Goal: Transaction & Acquisition: Download file/media

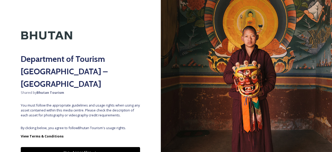
click at [89, 147] on button "Yes - Access Files" at bounding box center [80, 152] width 119 height 11
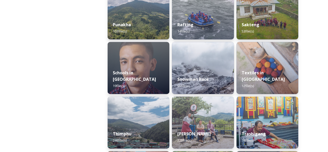
scroll to position [664, 0]
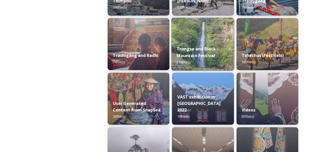
click at [213, 58] on strong "Trongsa and Black Mountain Festival" at bounding box center [196, 52] width 39 height 12
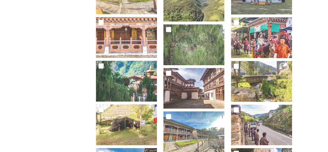
scroll to position [929, 0]
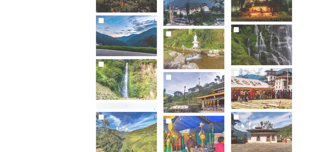
scroll to position [133, 0]
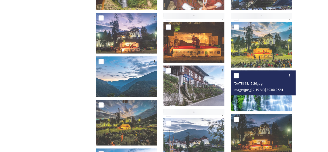
click at [268, 92] on span "image/jpeg | 2.19 MB | 3936 x 2624" at bounding box center [258, 89] width 49 height 5
click at [288, 78] on div at bounding box center [289, 75] width 9 height 9
click at [284, 97] on span "Download" at bounding box center [284, 96] width 16 height 5
